Goal: Book appointment/travel/reservation

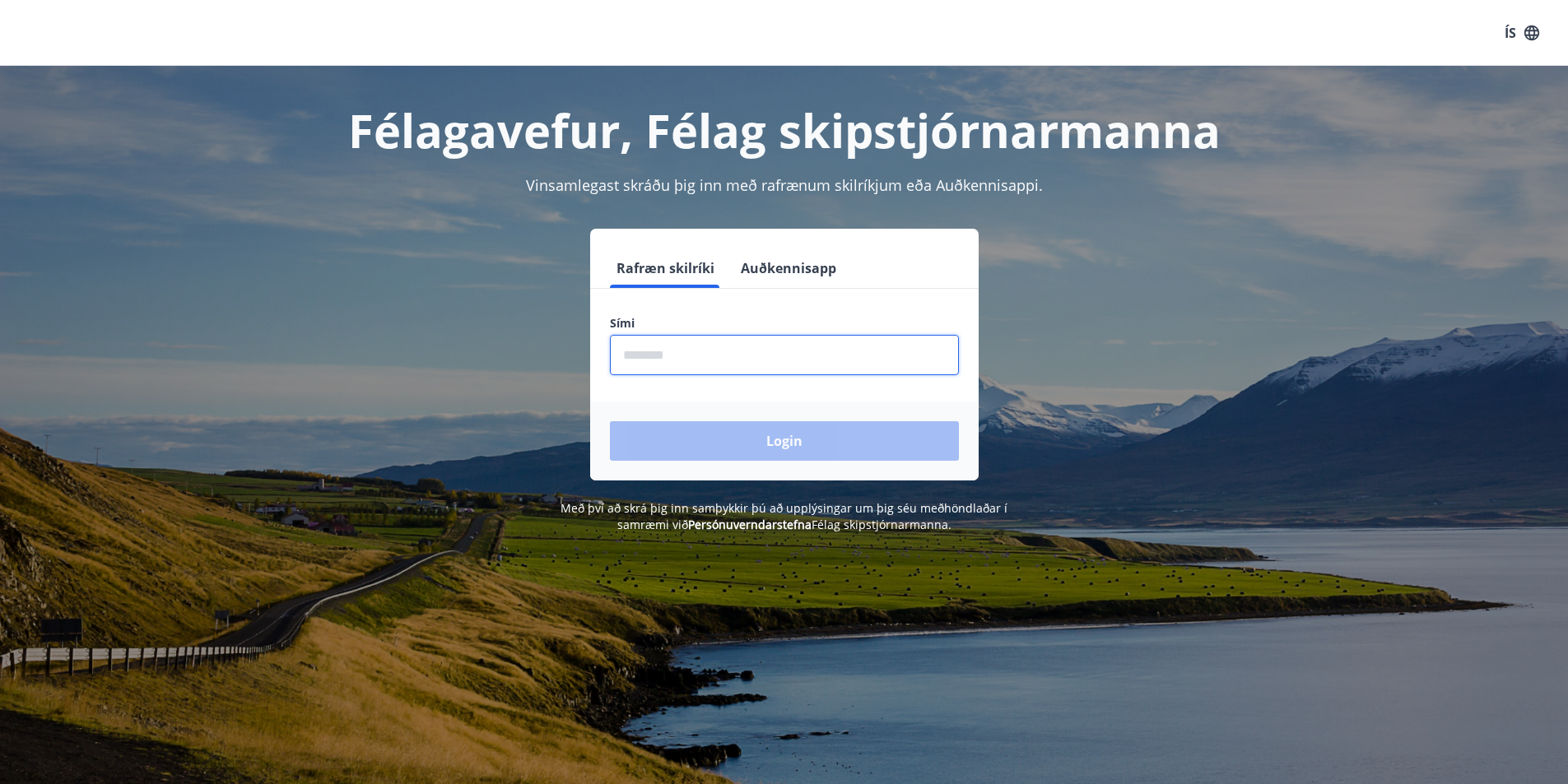
click at [697, 363] on input "phone" at bounding box center [784, 354] width 349 height 40
type input "********"
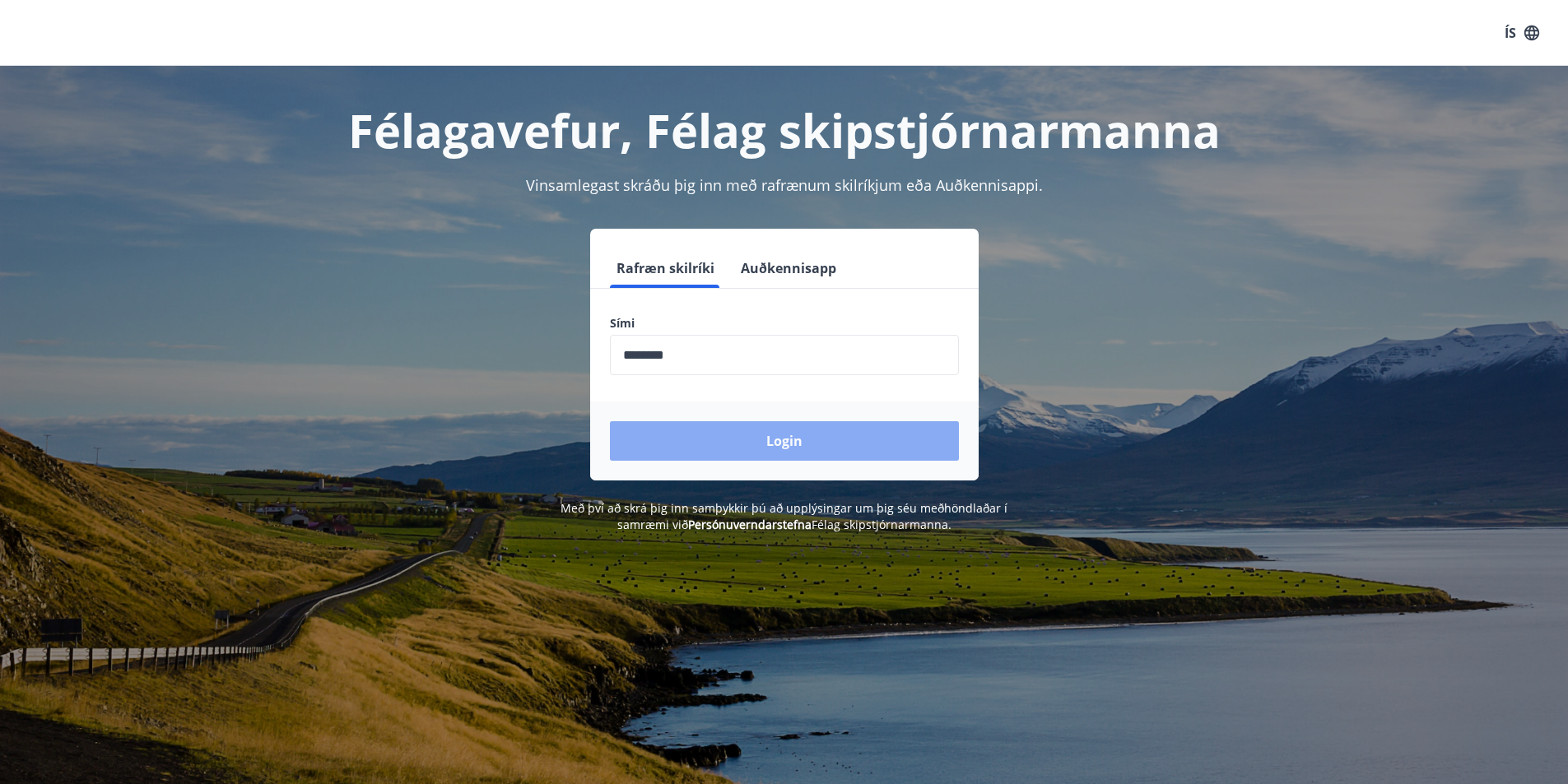
click at [755, 437] on button "Login" at bounding box center [784, 441] width 349 height 39
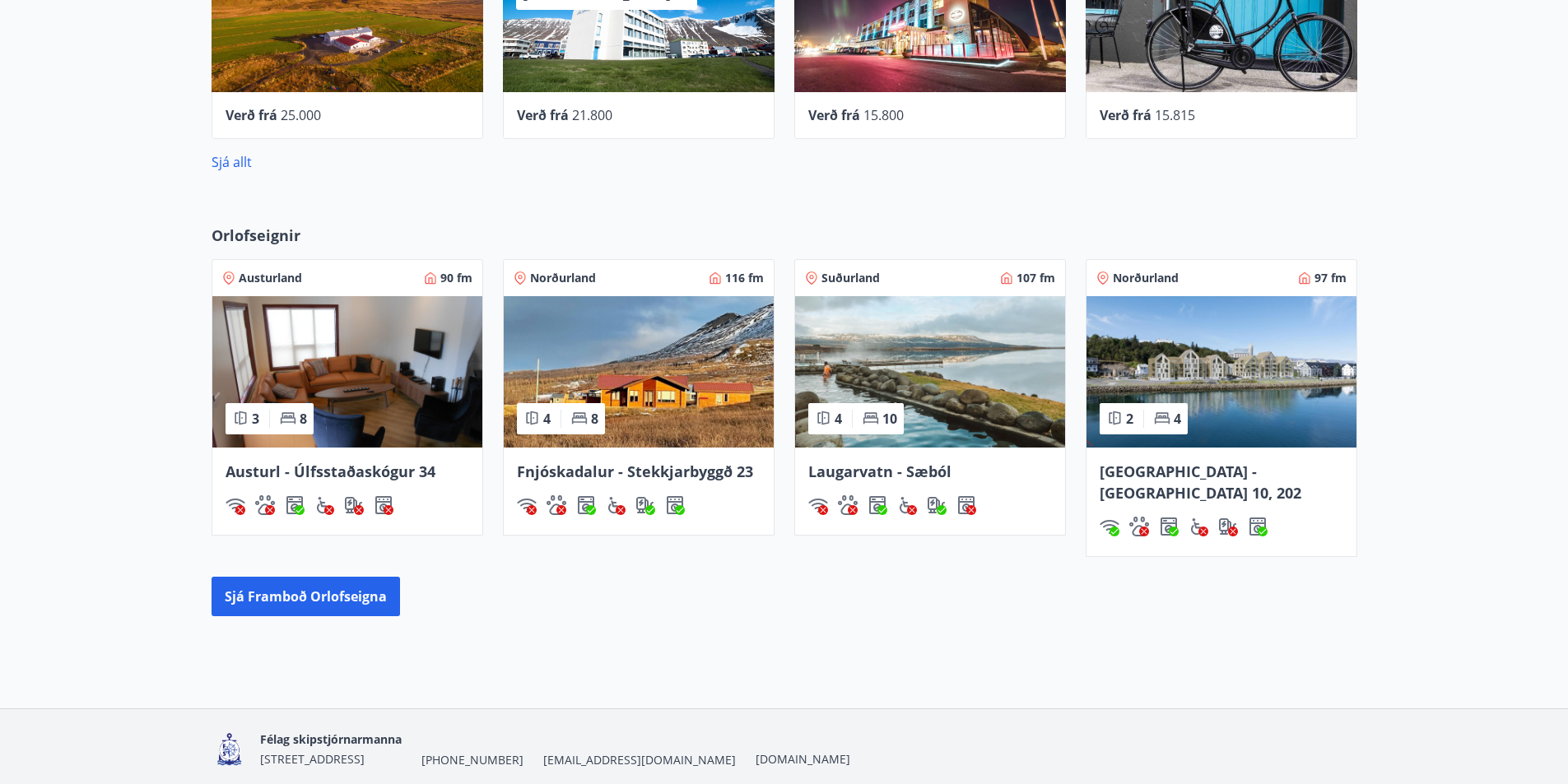
scroll to position [891, 0]
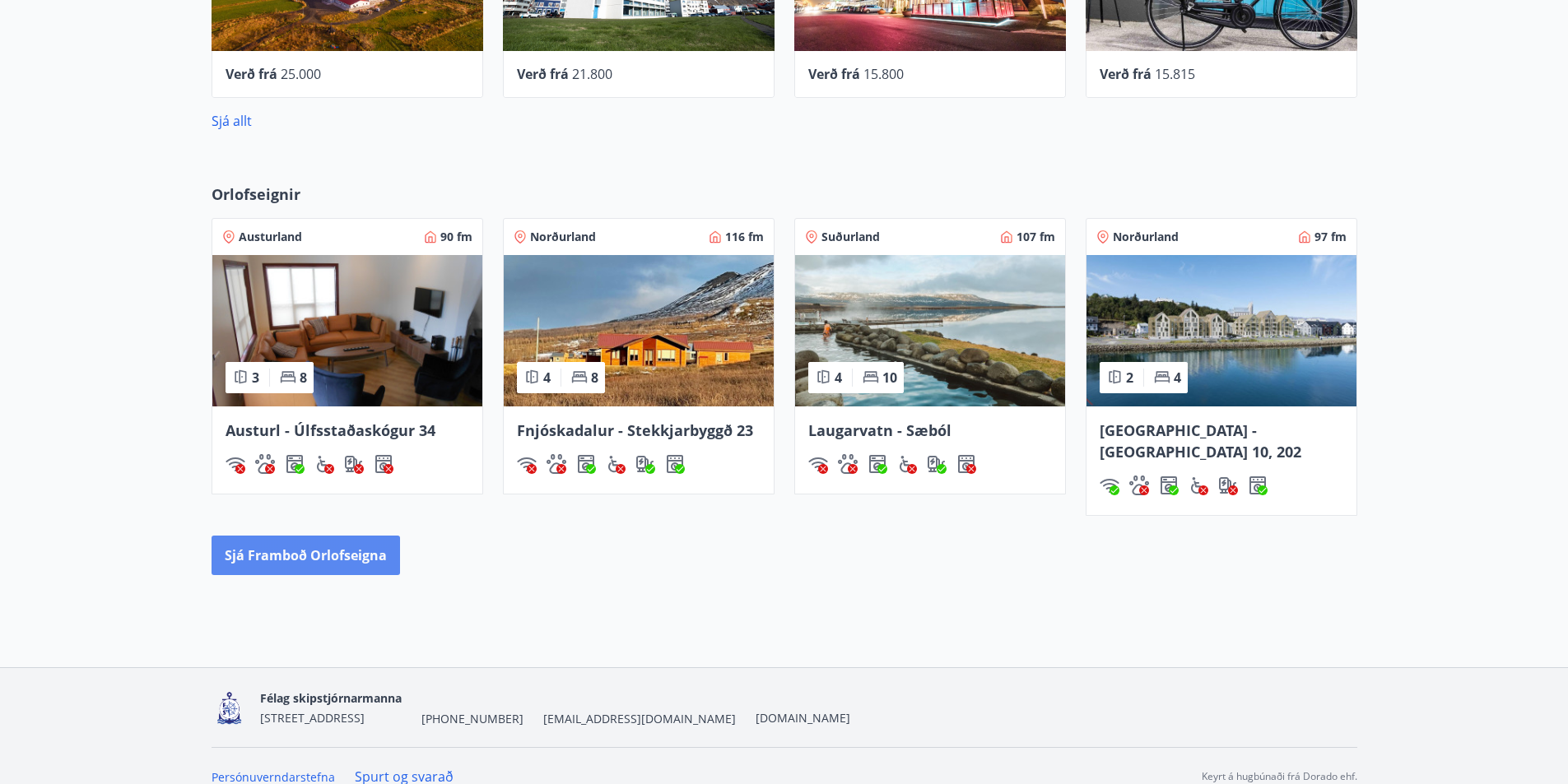
click at [348, 535] on button "Sjá framboð orlofseigna" at bounding box center [305, 555] width 189 height 39
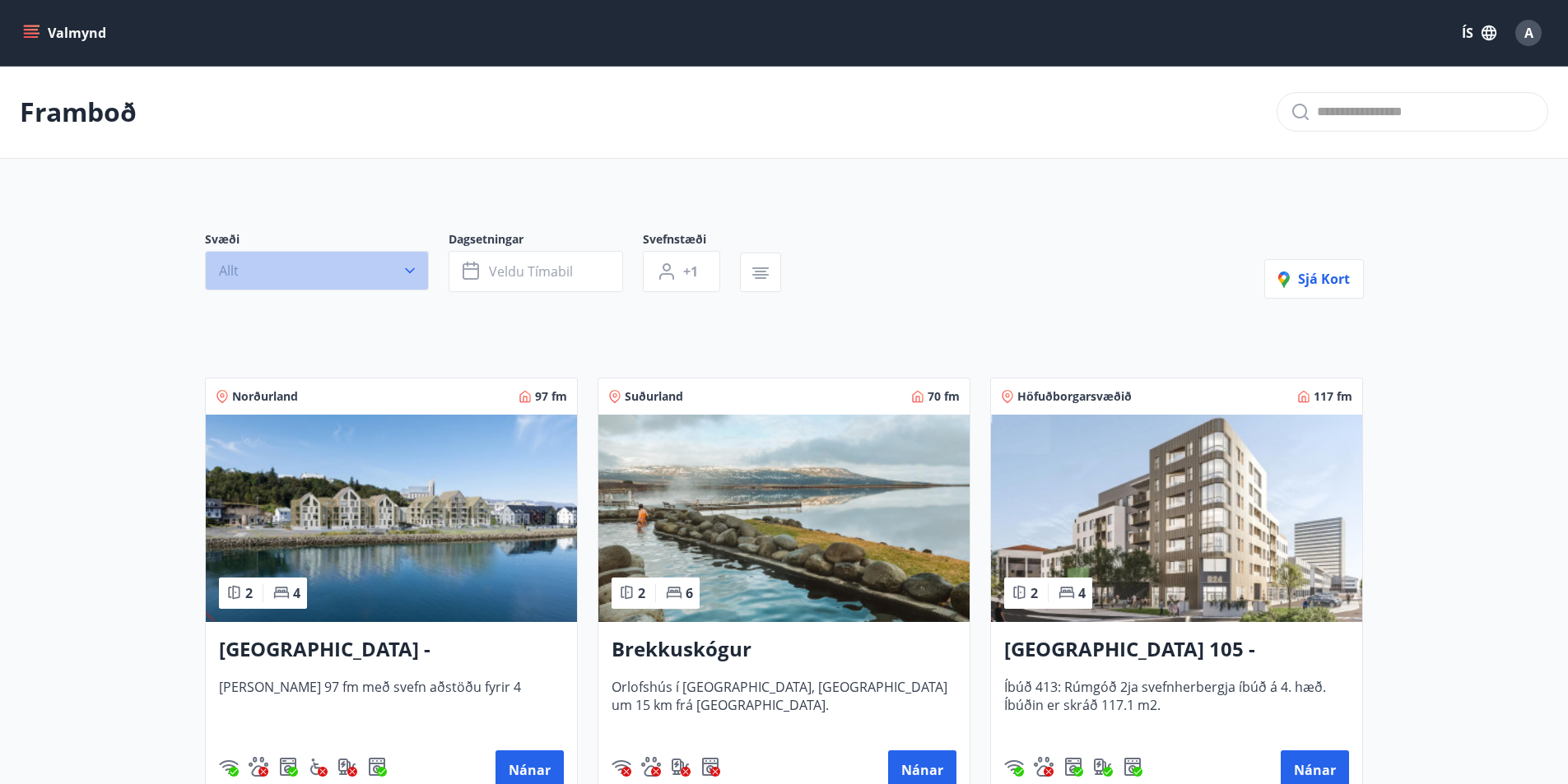
click at [404, 269] on icon "button" at bounding box center [410, 271] width 17 height 17
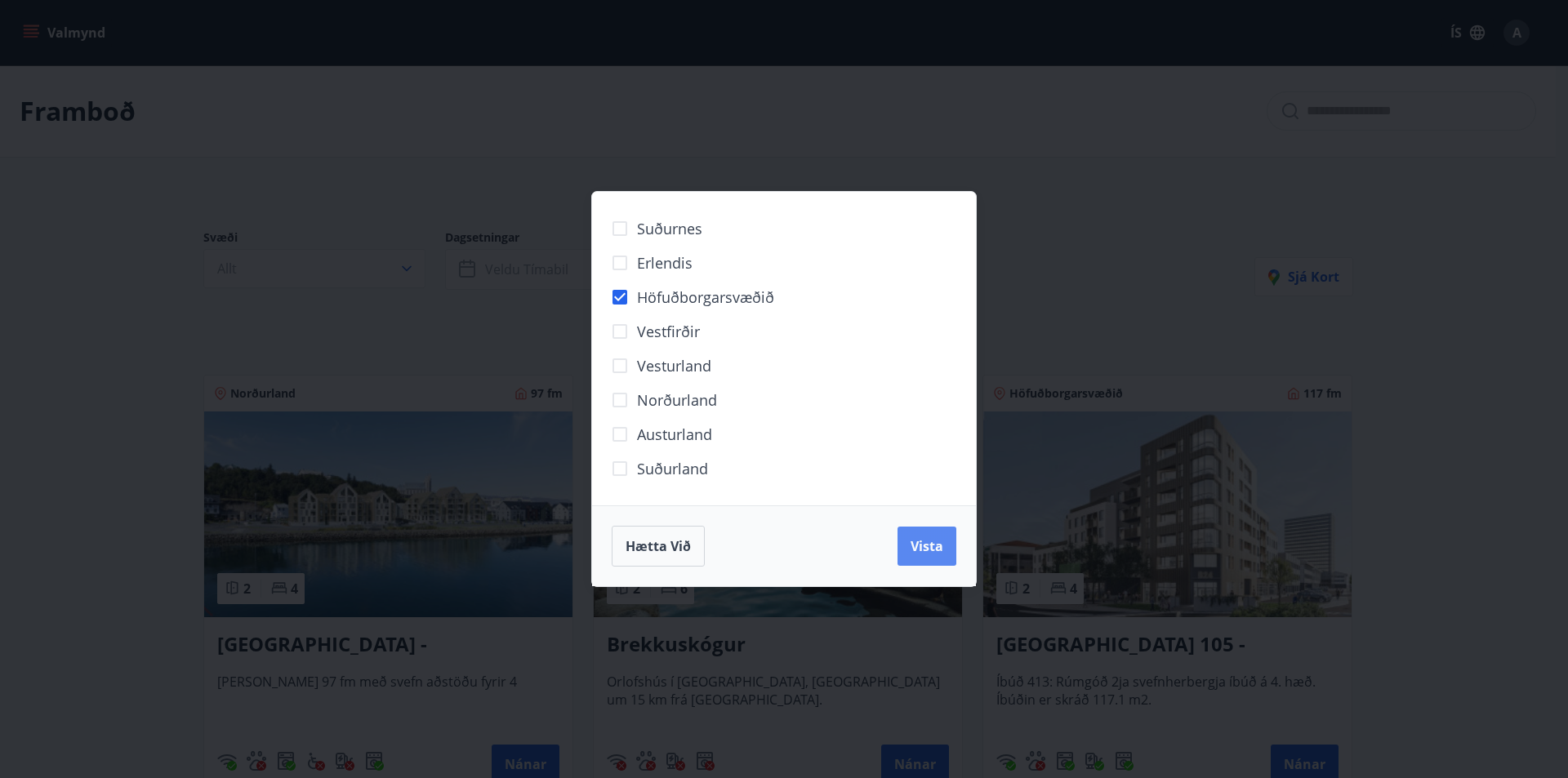
click at [954, 550] on button "Vista" at bounding box center [926, 546] width 59 height 39
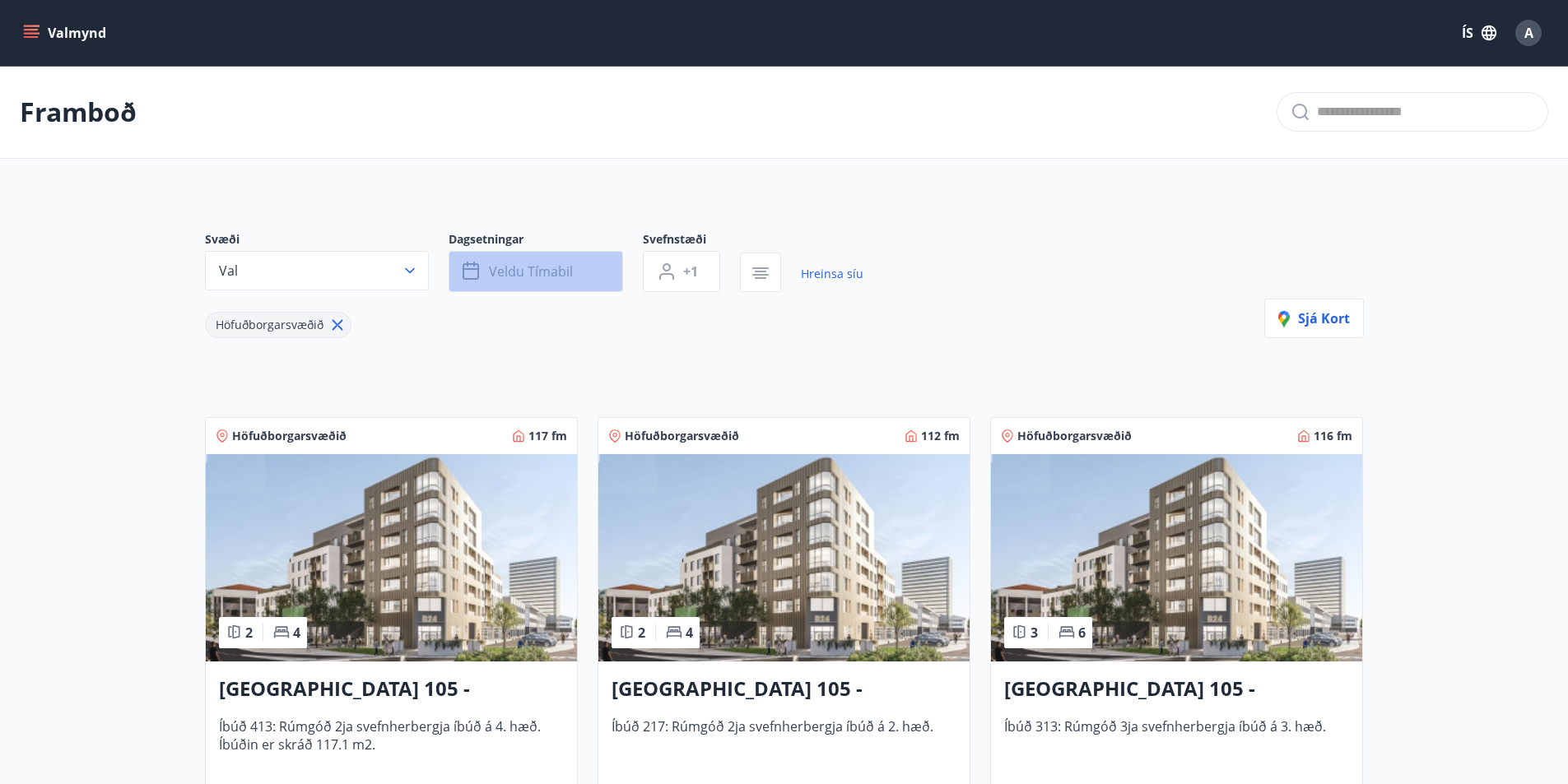
click at [517, 266] on span "Veldu tímabil" at bounding box center [530, 271] width 84 height 18
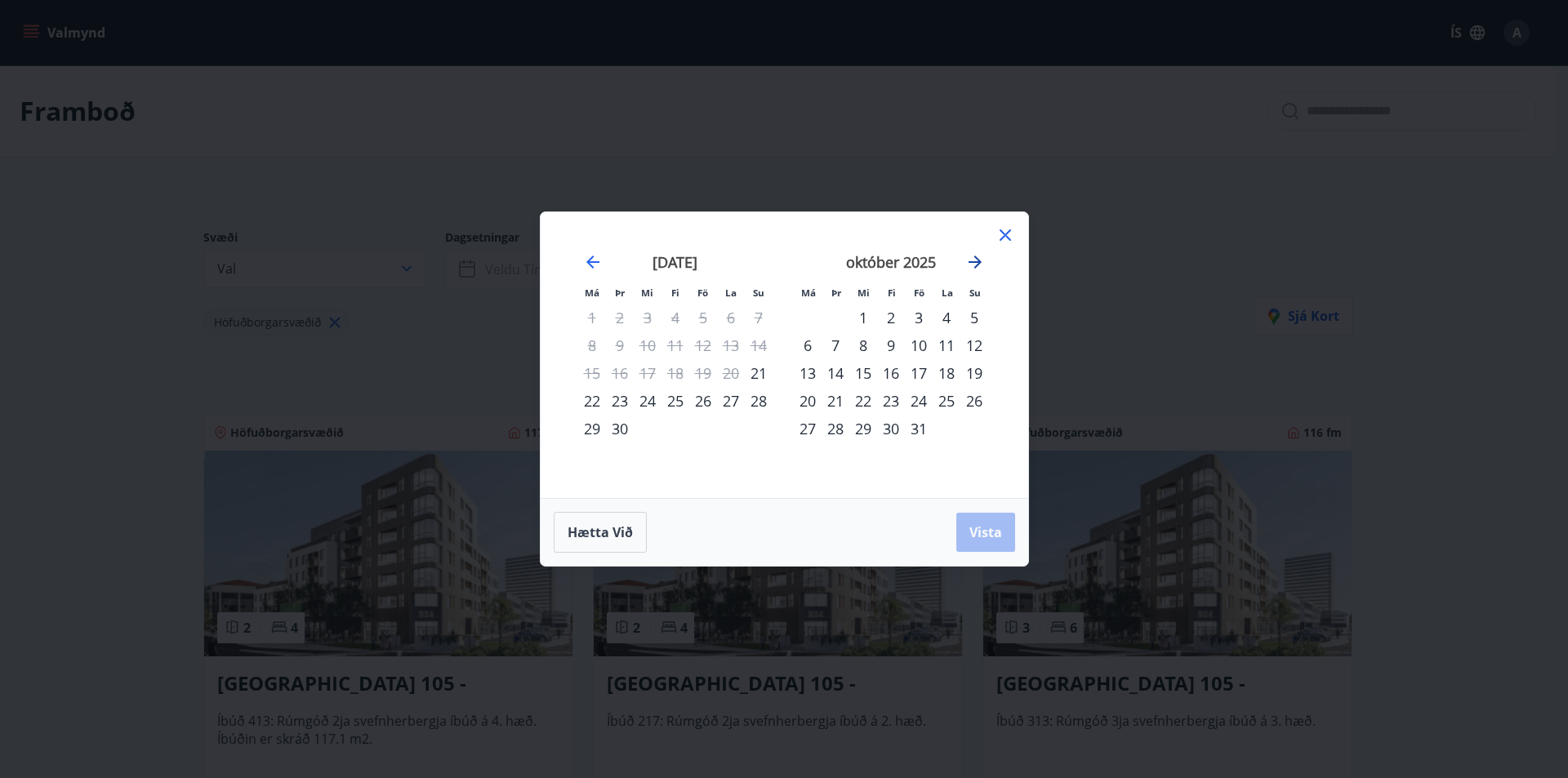
click at [978, 260] on icon "Move forward to switch to the next month." at bounding box center [975, 262] width 13 height 13
click at [922, 344] on div "12" at bounding box center [919, 345] width 28 height 28
click at [977, 344] on div "14" at bounding box center [975, 345] width 28 height 28
click at [981, 523] on span "Vista" at bounding box center [985, 531] width 33 height 18
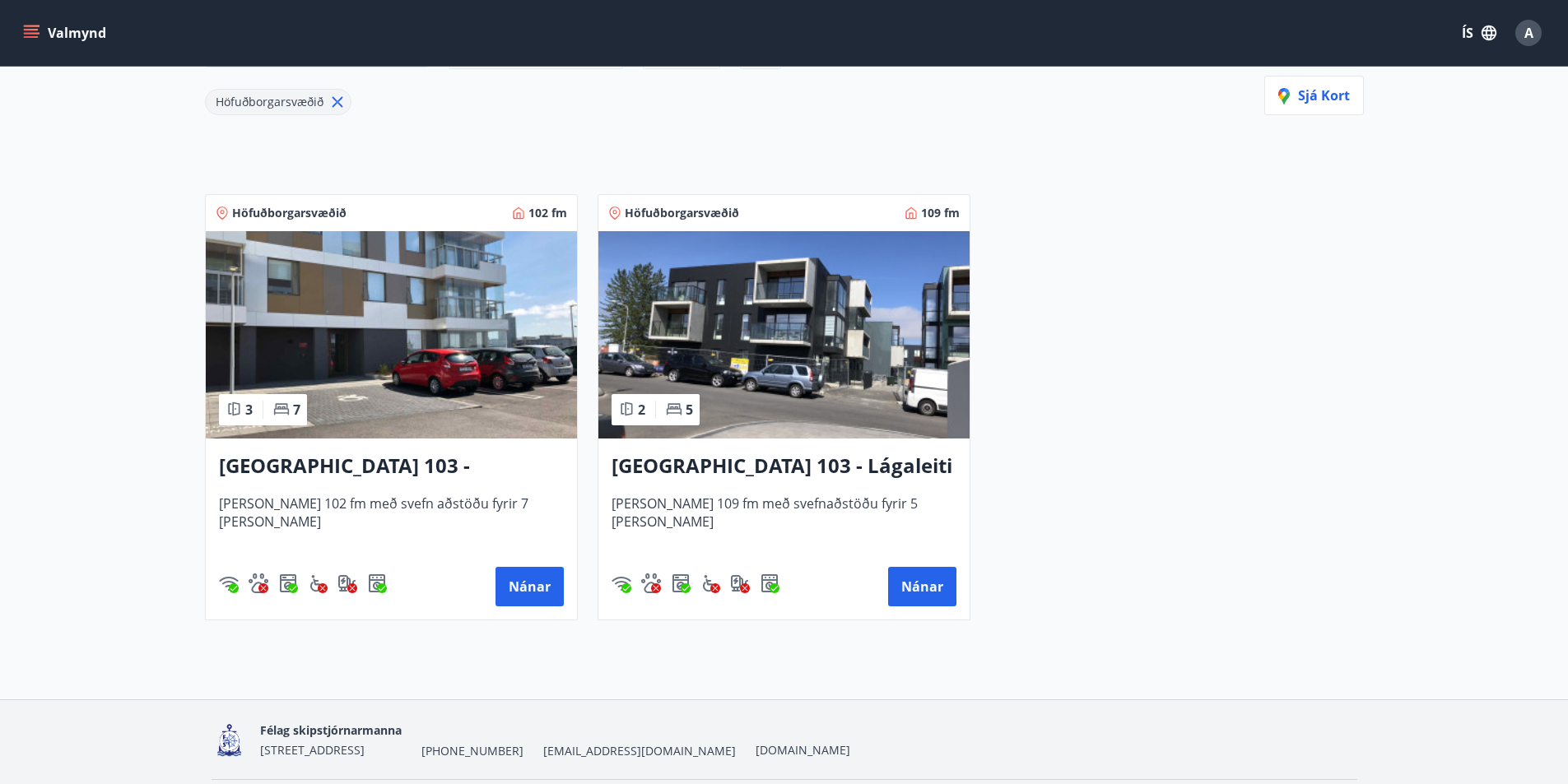
scroll to position [194, 0]
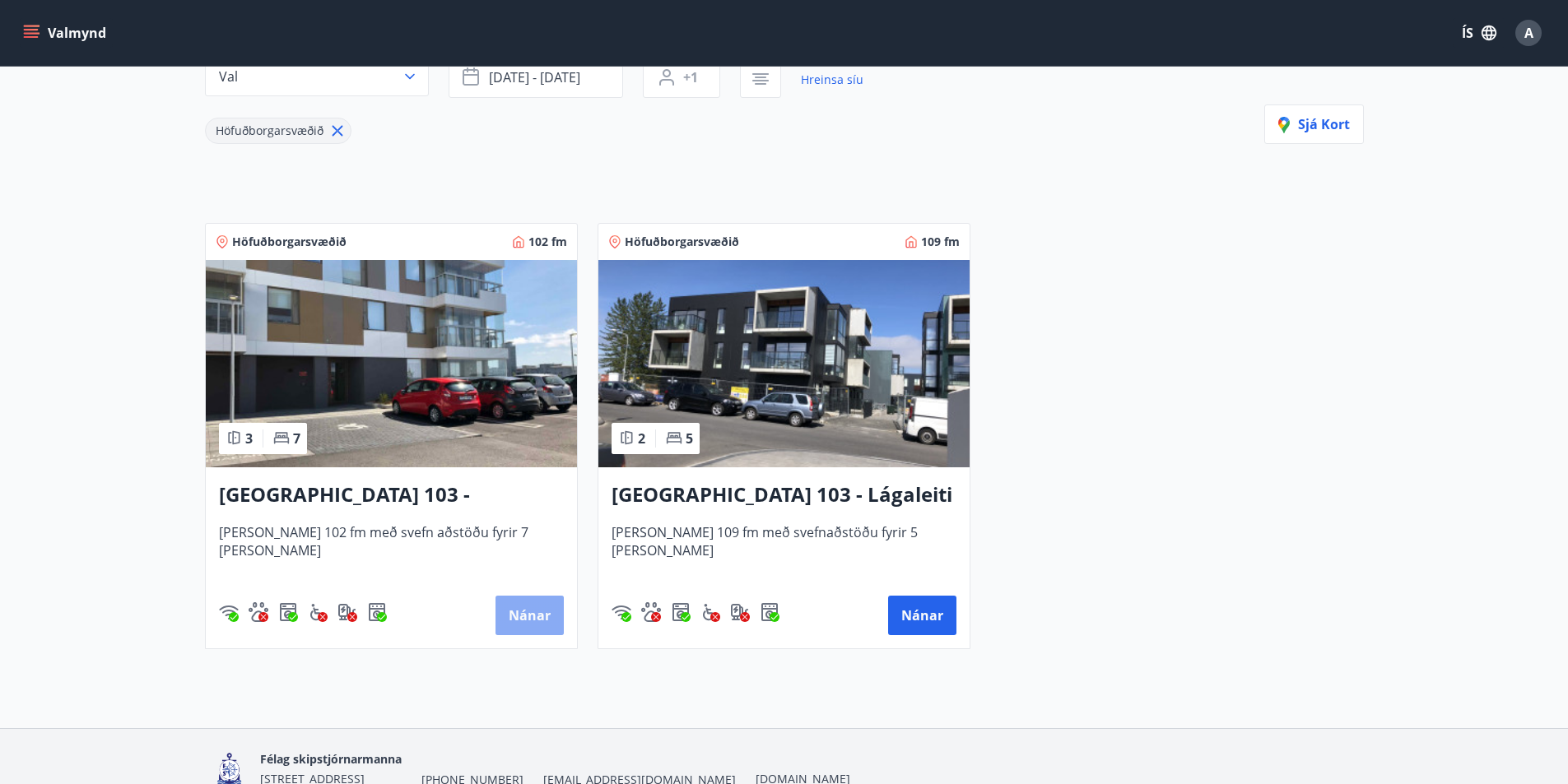
click at [526, 618] on button "Nánar" at bounding box center [529, 615] width 69 height 39
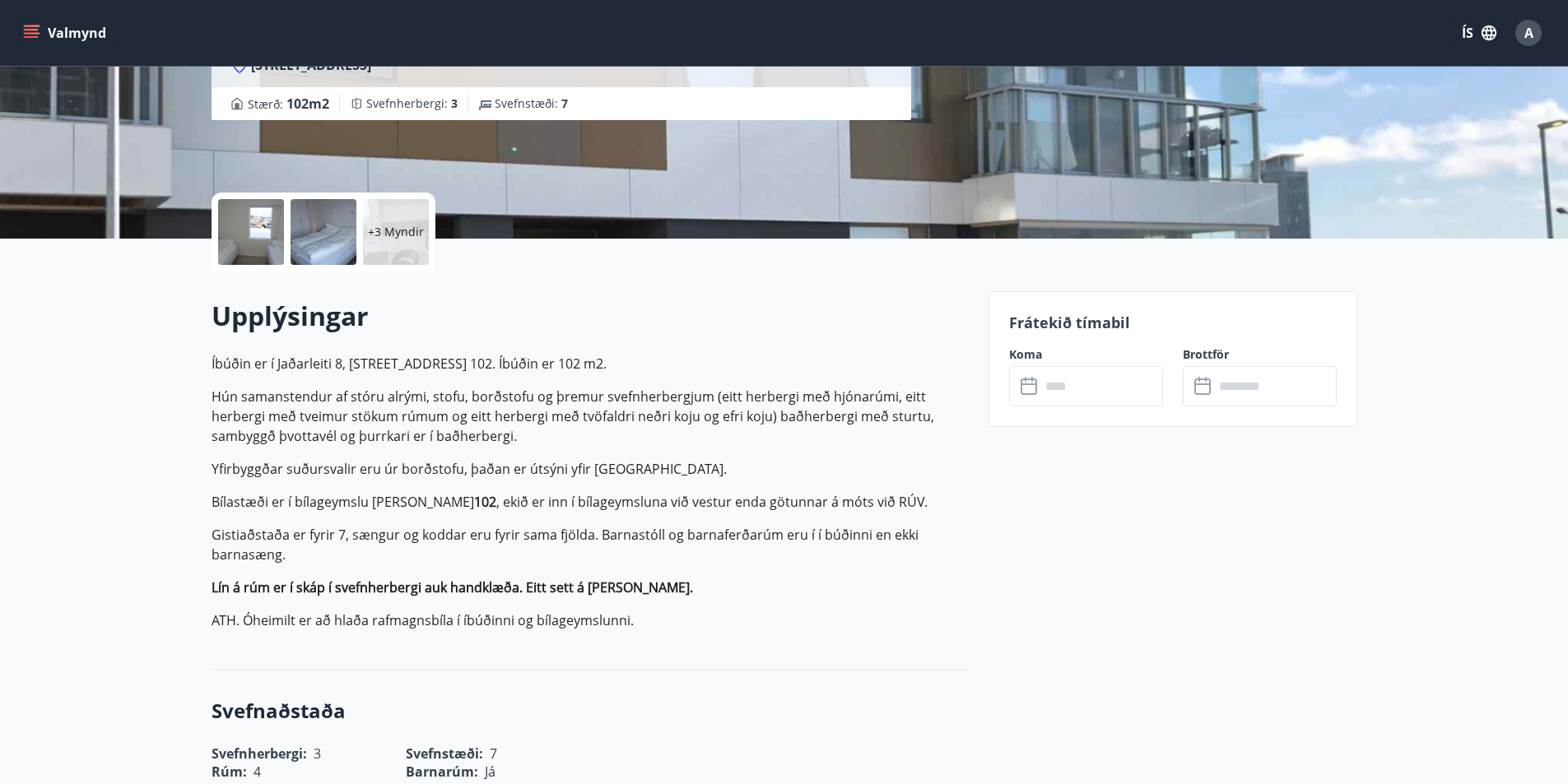
scroll to position [247, 0]
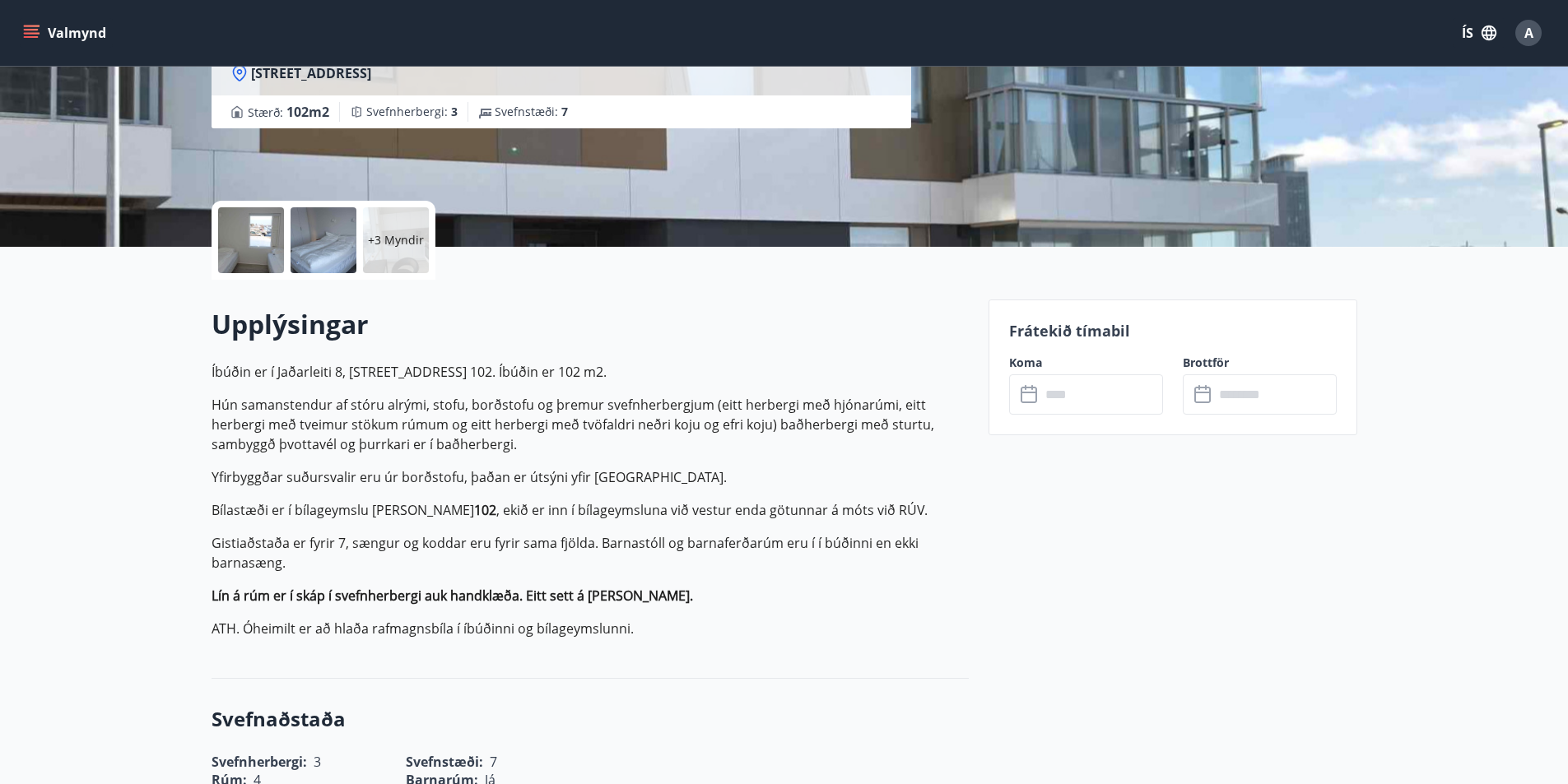
click at [1063, 400] on input "text" at bounding box center [1102, 394] width 123 height 40
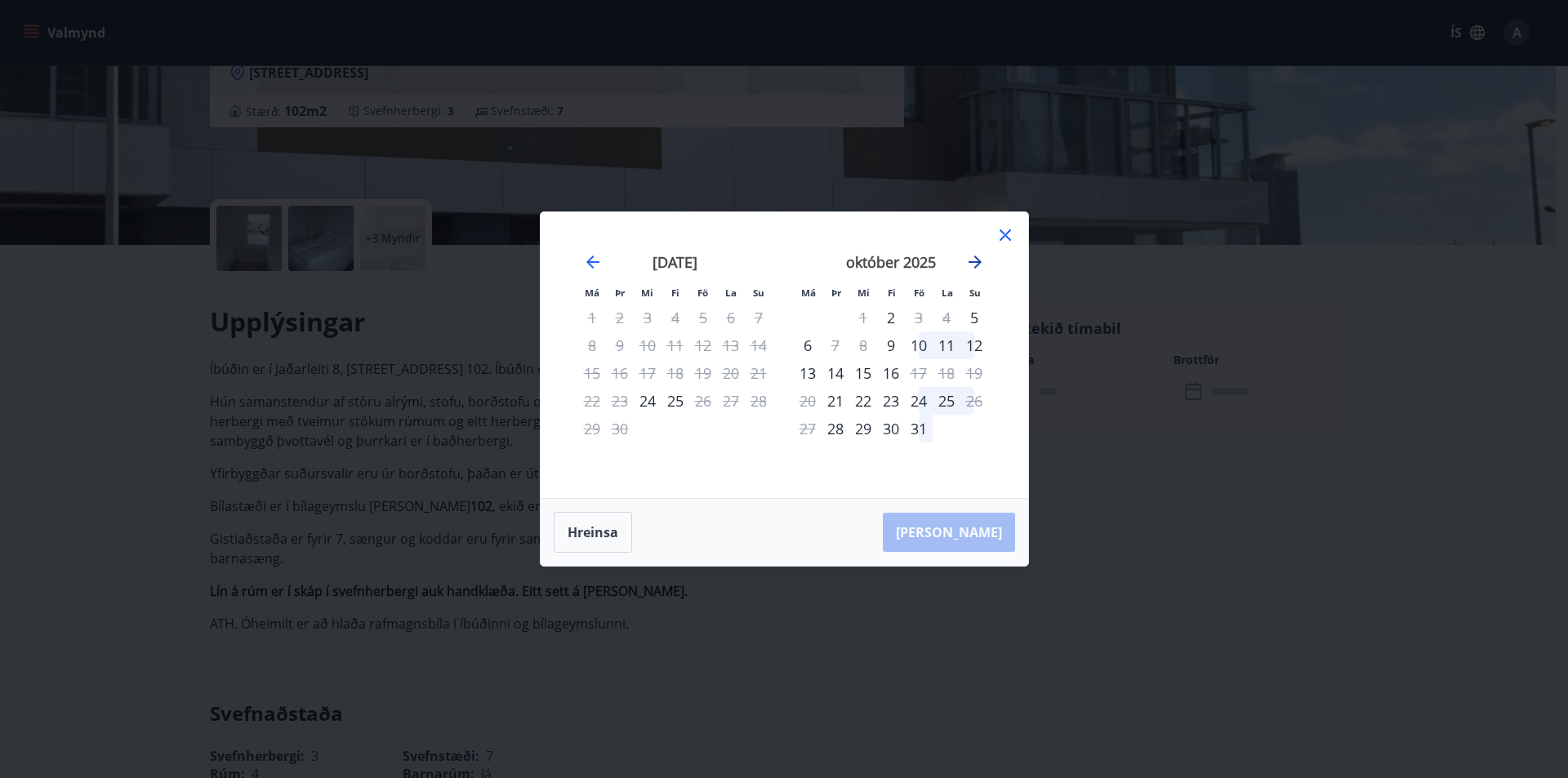
click at [978, 261] on icon "Move forward to switch to the next month." at bounding box center [975, 262] width 13 height 13
click at [921, 348] on div "12" at bounding box center [919, 345] width 28 height 28
click at [982, 345] on div "14" at bounding box center [975, 345] width 28 height 28
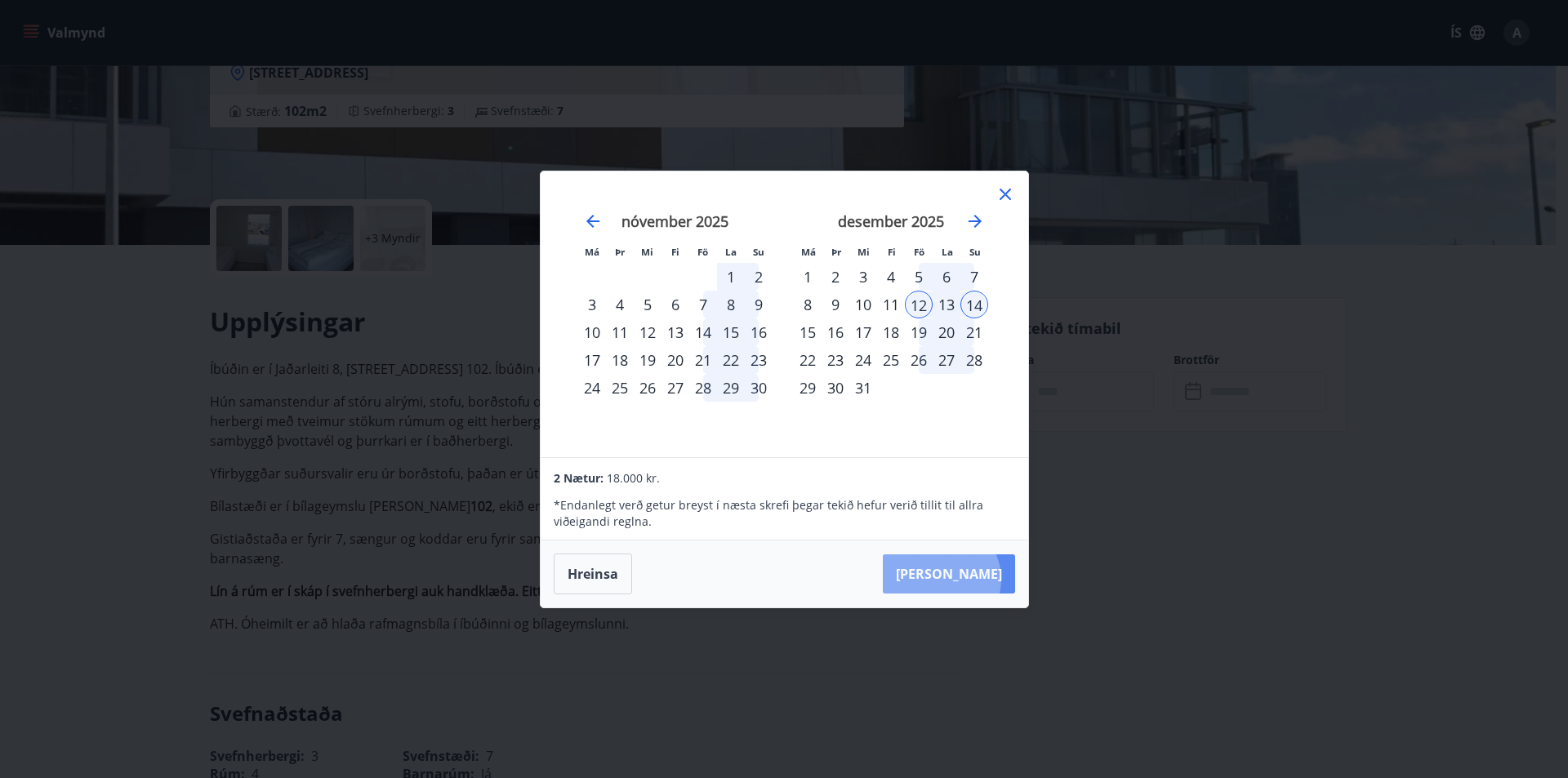
click at [991, 579] on button "[PERSON_NAME]" at bounding box center [949, 574] width 132 height 39
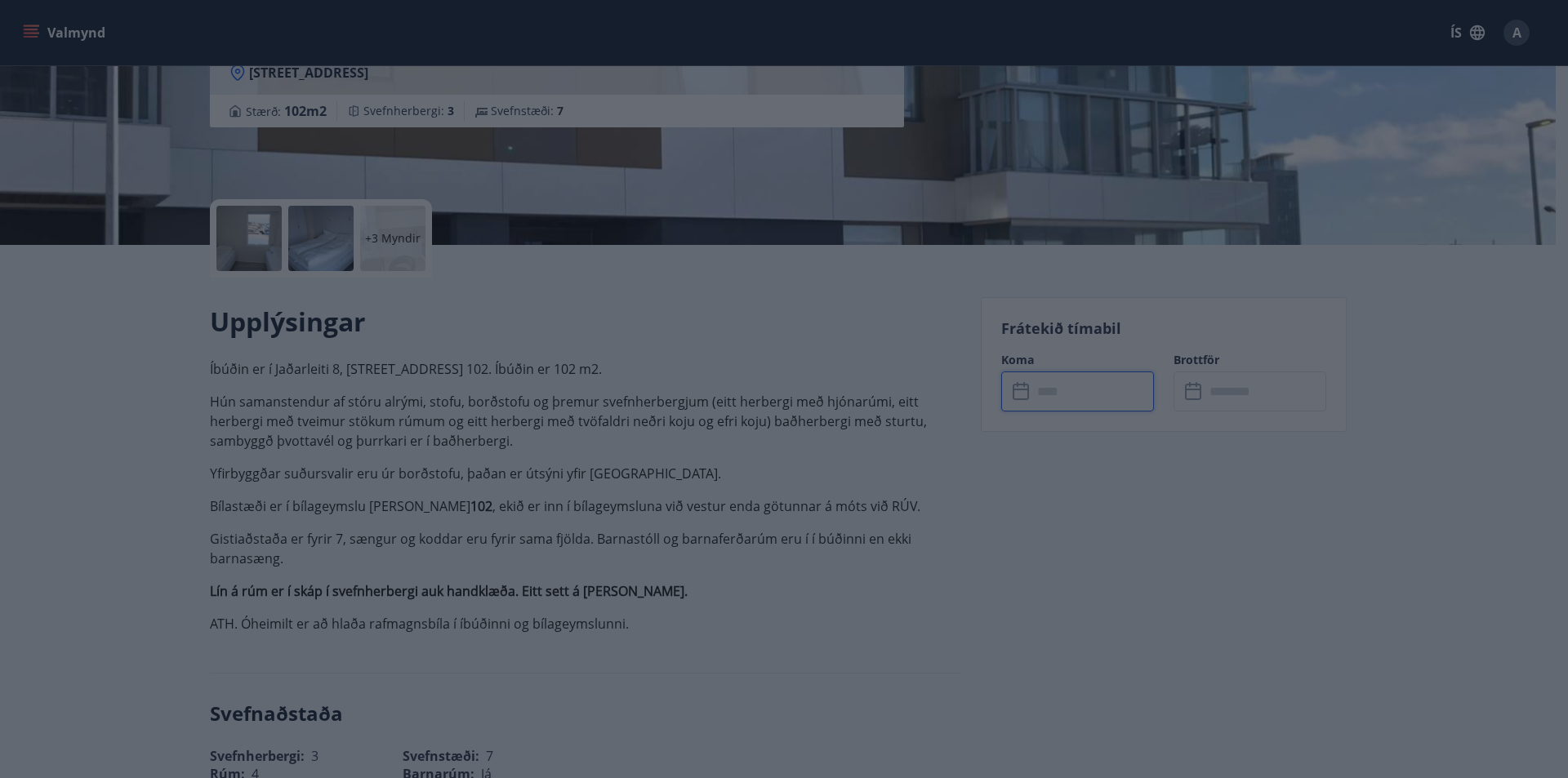
type input "******"
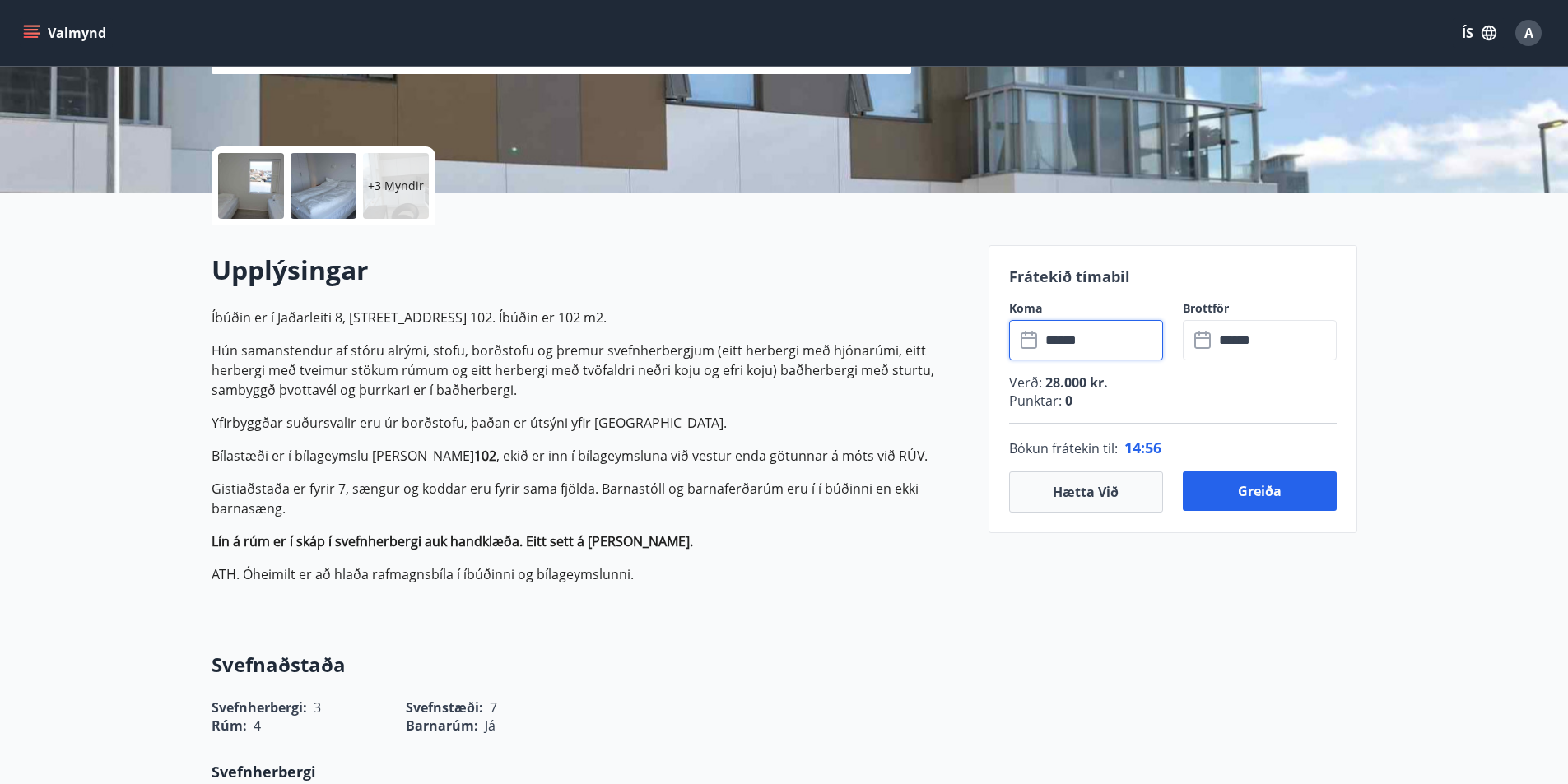
scroll to position [329, 0]
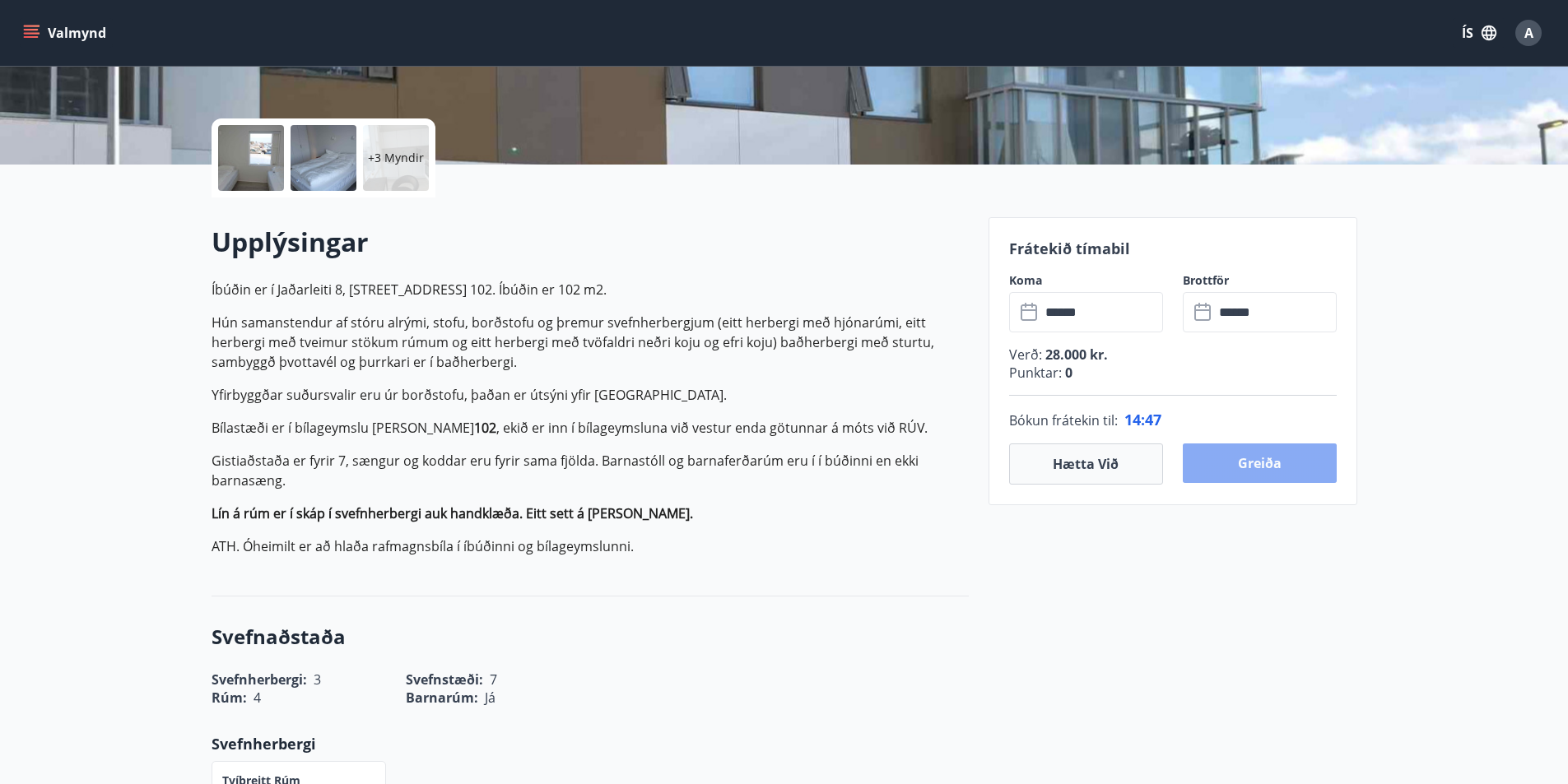
click at [1287, 468] on button "Greiða" at bounding box center [1260, 463] width 154 height 39
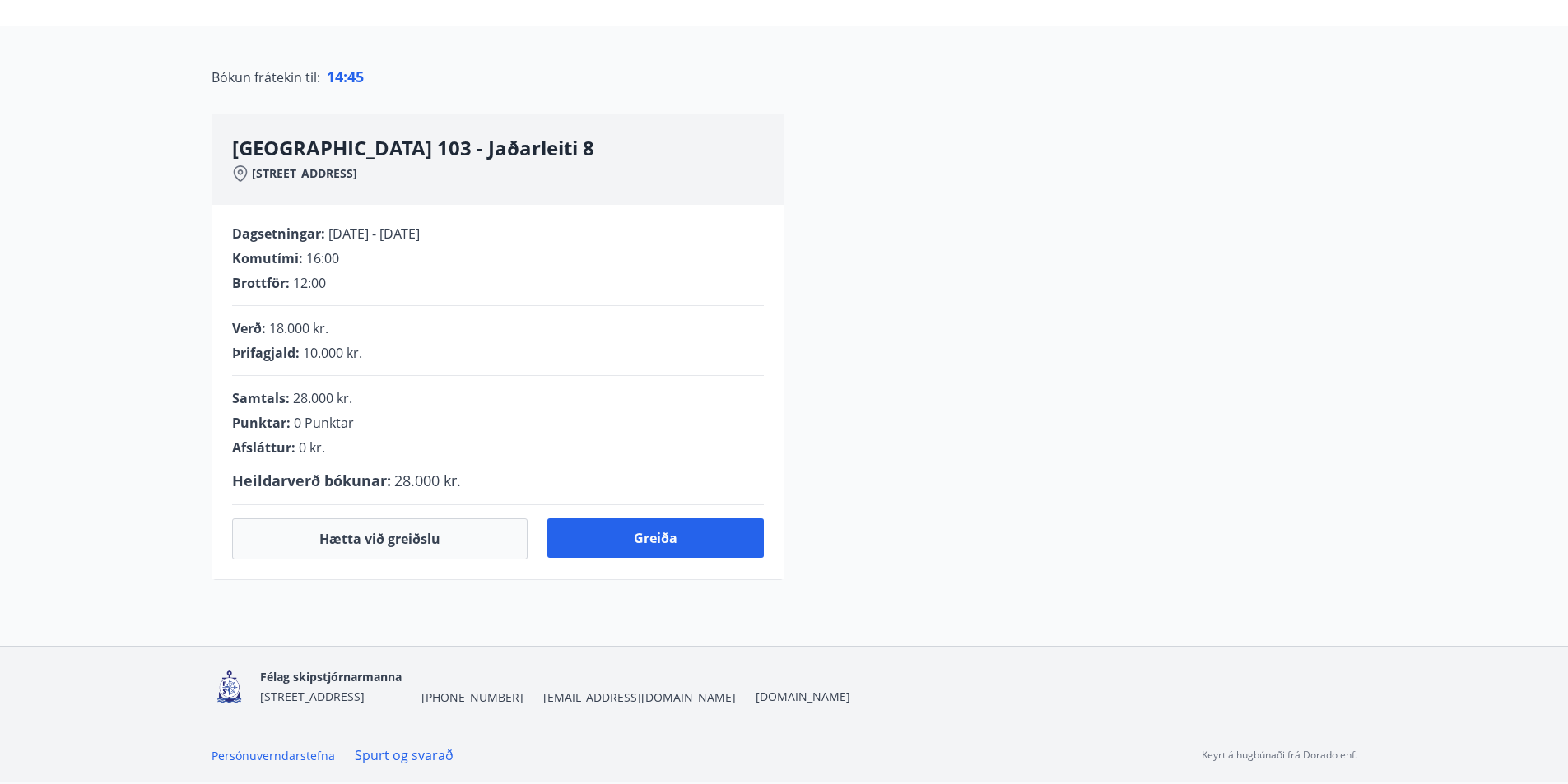
scroll to position [329, 0]
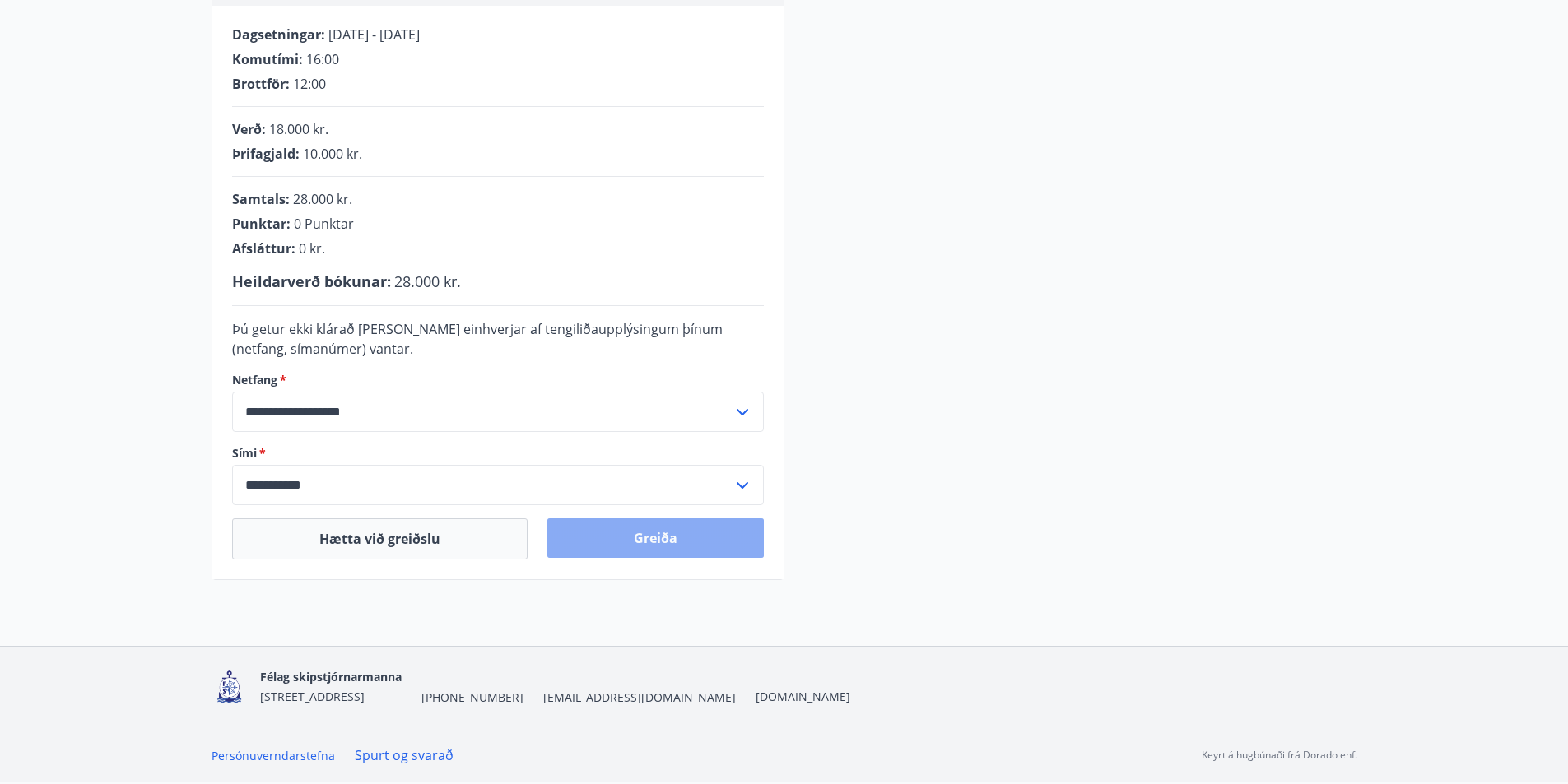
click at [661, 542] on button "Greiða" at bounding box center [655, 538] width 217 height 39
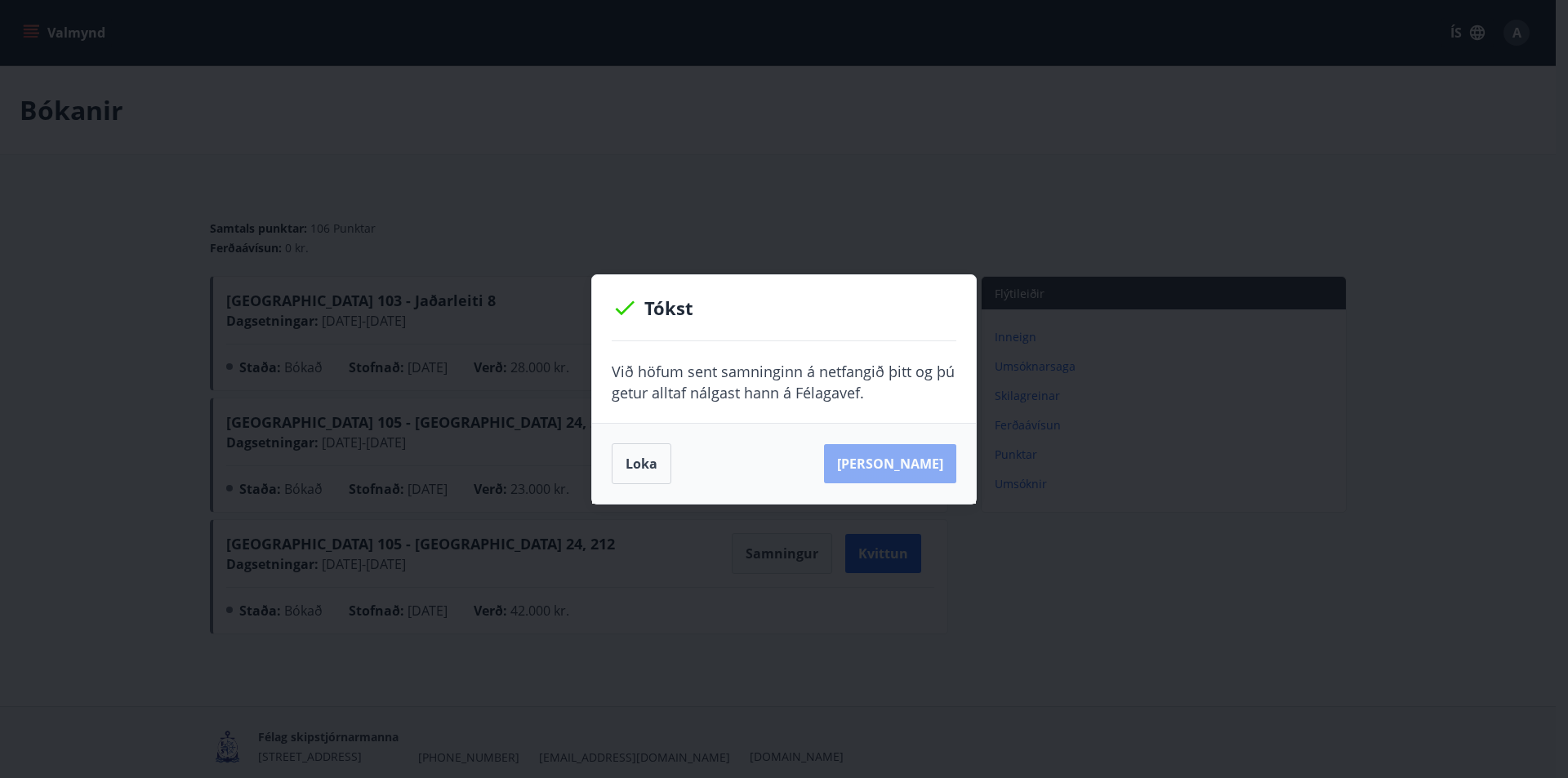
click at [932, 473] on button "[PERSON_NAME]" at bounding box center [890, 463] width 132 height 39
click at [622, 460] on button "Loka" at bounding box center [642, 463] width 60 height 41
